Goal: Task Accomplishment & Management: Manage account settings

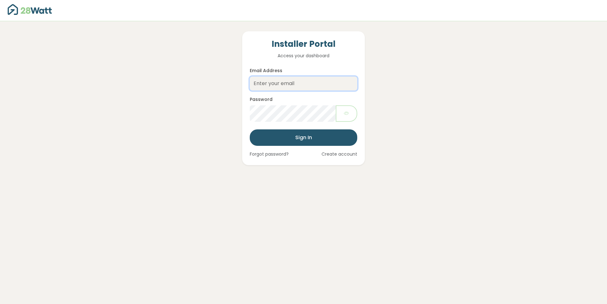
click at [252, 85] on input "Email Address" at bounding box center [303, 84] width 107 height 14
type input "[EMAIL_ADDRESS][DOMAIN_NAME]"
click at [306, 137] on button "Sign In" at bounding box center [303, 137] width 107 height 16
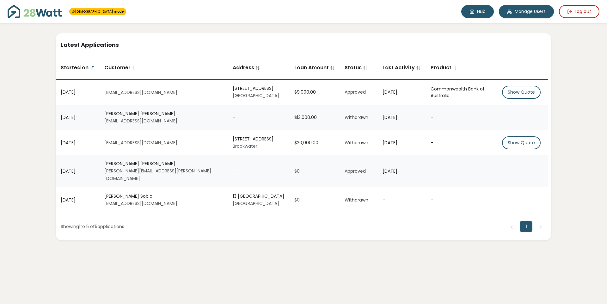
click at [488, 11] on link "Hub" at bounding box center [477, 11] width 33 height 13
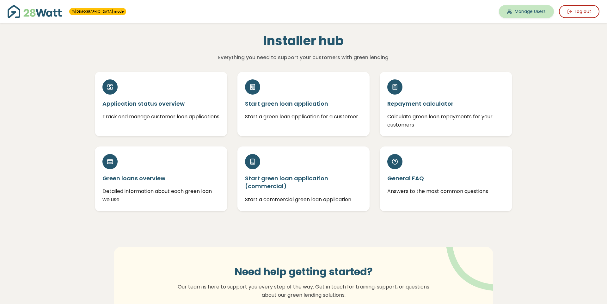
click at [543, 10] on link "Manage Users" at bounding box center [526, 11] width 55 height 13
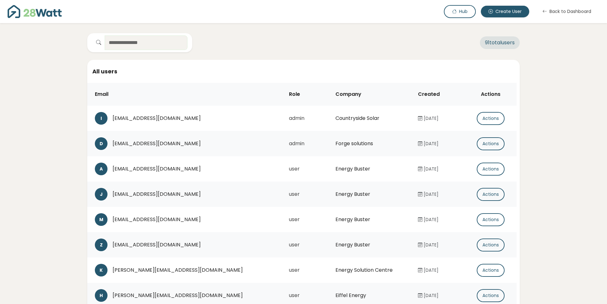
click at [130, 41] on input "text" at bounding box center [146, 43] width 82 height 14
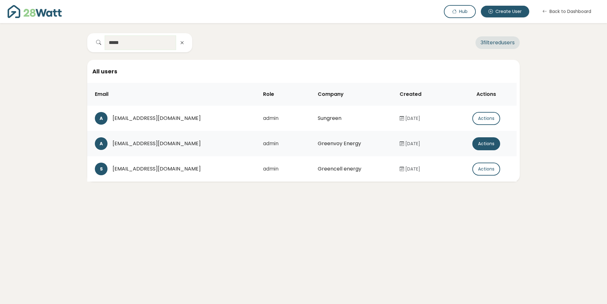
type input "*****"
click at [485, 144] on button "Actions" at bounding box center [486, 143] width 28 height 13
click at [568, 135] on div "***** 3 filtered users All users Email Role Company Created Actions A [EMAIL_AD…" at bounding box center [304, 102] width 602 height 158
click at [163, 144] on div "[EMAIL_ADDRESS][DOMAIN_NAME]" at bounding box center [183, 144] width 140 height 8
click at [103, 143] on div "A" at bounding box center [101, 143] width 13 height 13
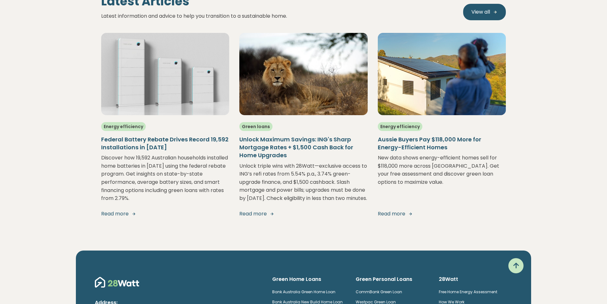
scroll to position [1232, 0]
